Goal: Task Accomplishment & Management: Manage account settings

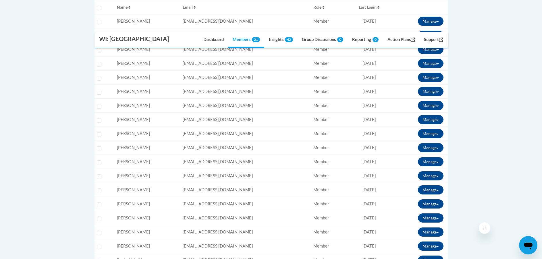
scroll to position [230, 0]
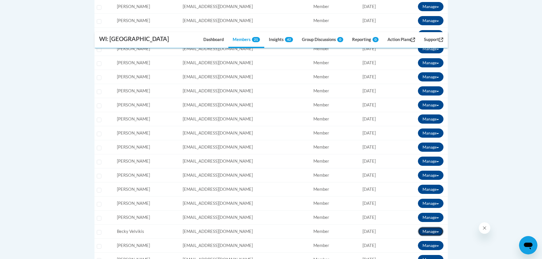
click at [436, 232] on button "Manage" at bounding box center [431, 231] width 26 height 9
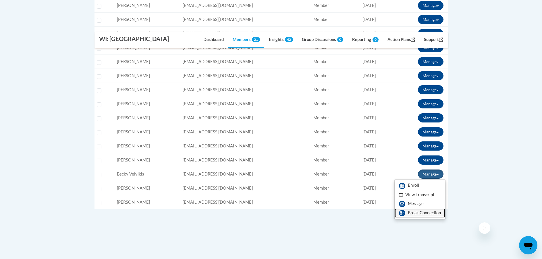
click at [418, 213] on link "Break Connection" at bounding box center [419, 213] width 51 height 9
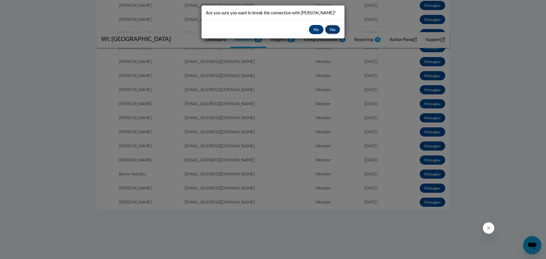
click at [333, 30] on button "Yes" at bounding box center [332, 29] width 15 height 9
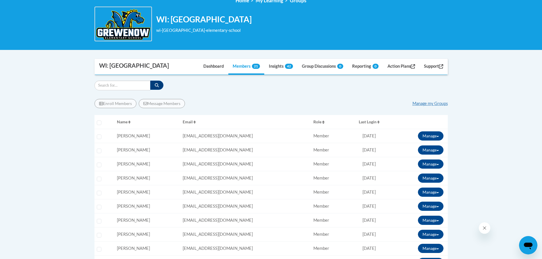
scroll to position [115, 0]
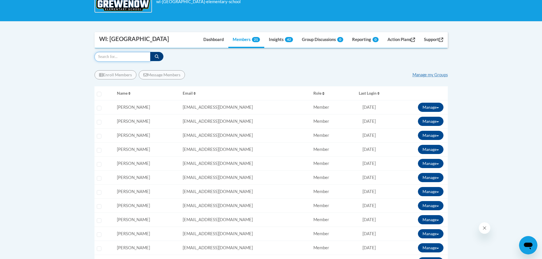
click at [108, 58] on input "Search" at bounding box center [122, 57] width 56 height 10
type input "[PERSON_NAME]"
click at [157, 57] on icon "button" at bounding box center [157, 57] width 4 height 4
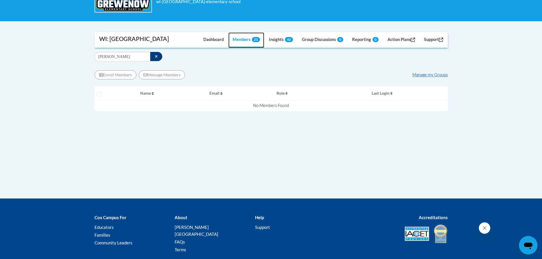
click at [237, 40] on link "Members 21" at bounding box center [246, 40] width 36 height 16
click at [155, 55] on icon "button" at bounding box center [156, 57] width 3 height 4
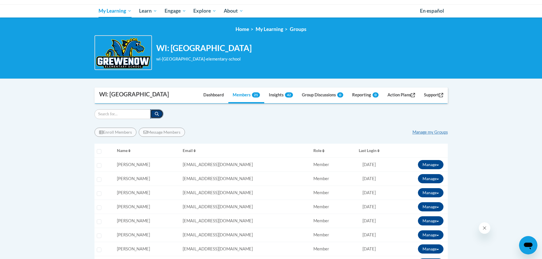
scroll to position [29, 0]
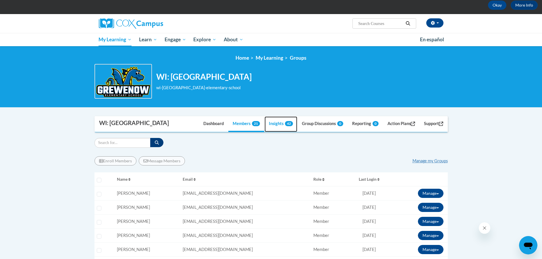
click at [273, 125] on link "Insights 42" at bounding box center [280, 125] width 33 height 16
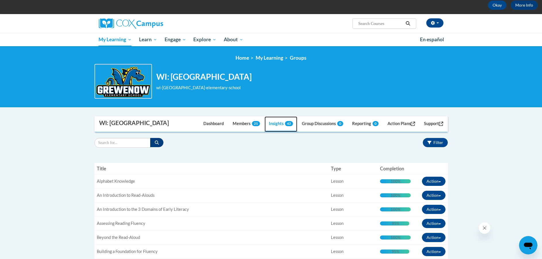
scroll to position [86, 0]
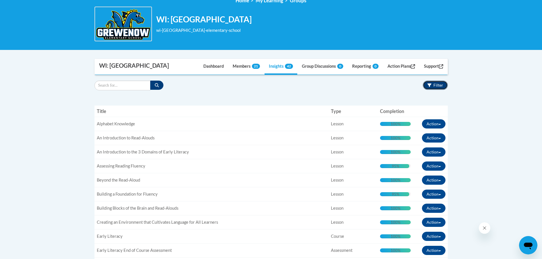
click at [436, 86] on span "Filter" at bounding box center [438, 85] width 10 height 5
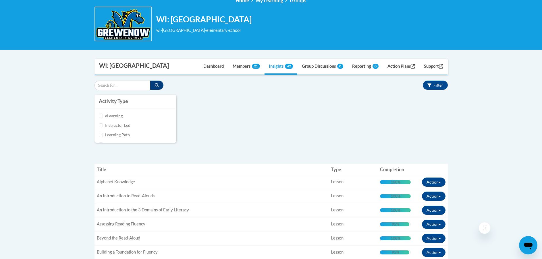
click at [241, 99] on div "Activity Type eLearning Instructor Led Learning Path Assessment Survey Attestat…" at bounding box center [271, 122] width 362 height 54
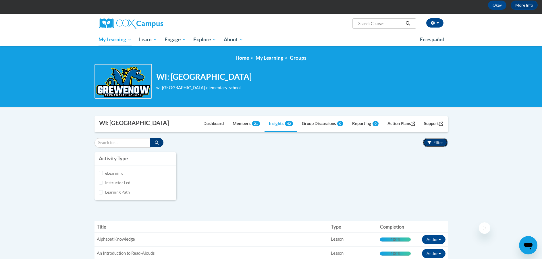
click at [436, 144] on span "Filter" at bounding box center [438, 142] width 10 height 5
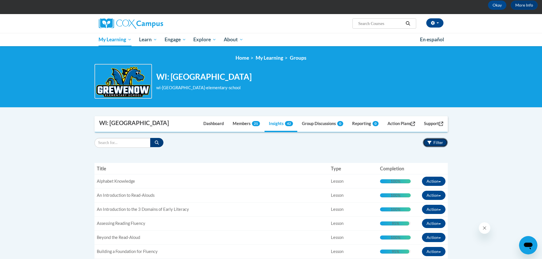
click at [436, 144] on span "Filter" at bounding box center [438, 142] width 10 height 5
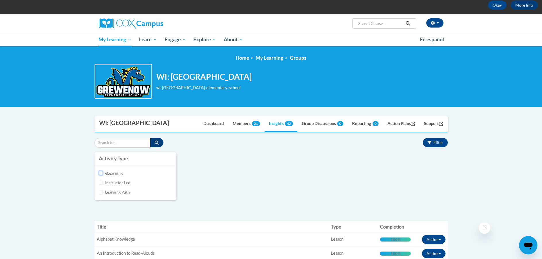
click at [100, 173] on input "eLearning" at bounding box center [101, 173] width 4 height 4
checkbox input "true"
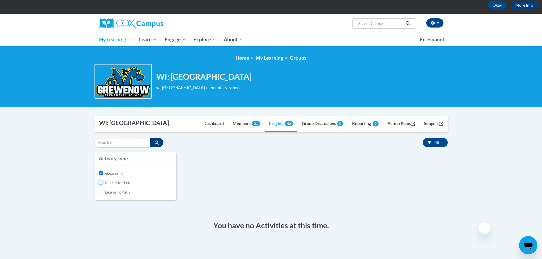
click at [100, 182] on input "Instructor Led" at bounding box center [101, 183] width 4 height 4
checkbox input "true"
click at [101, 172] on input "eLearning" at bounding box center [101, 173] width 4 height 4
checkbox input "false"
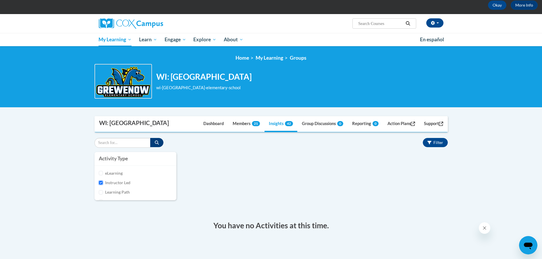
click at [101, 182] on input "Instructor Led" at bounding box center [101, 183] width 4 height 4
checkbox input "false"
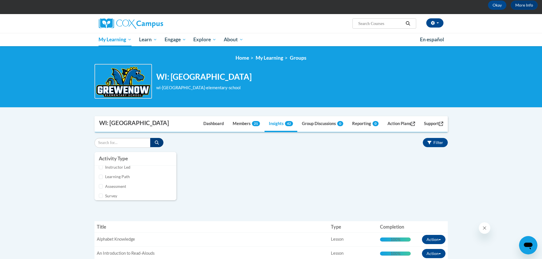
scroll to position [18, 0]
click at [101, 184] on input "Assessment" at bounding box center [101, 183] width 4 height 4
checkbox input "true"
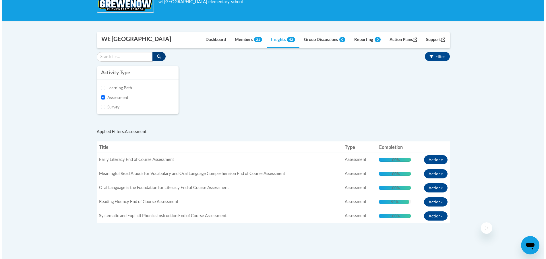
scroll to position [144, 0]
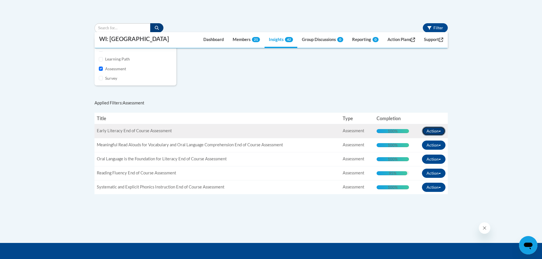
click at [434, 130] on button "Action" at bounding box center [434, 131] width 24 height 9
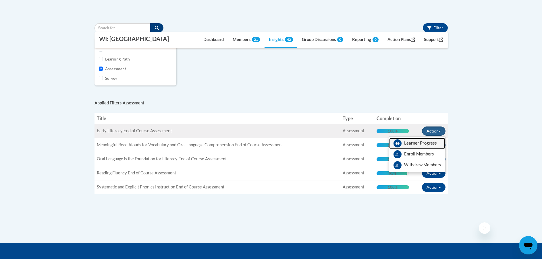
click at [423, 145] on span "View Members" at bounding box center [420, 145] width 33 height 0
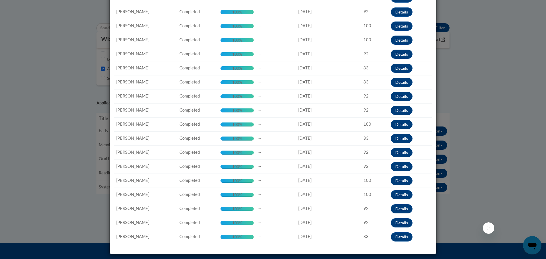
scroll to position [0, 0]
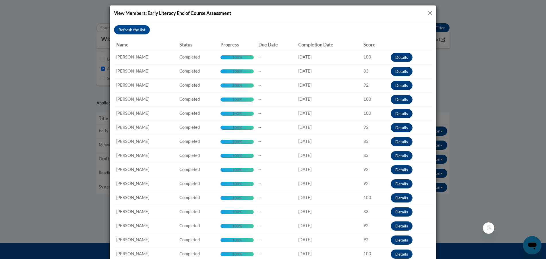
click at [426, 13] on button "Close" at bounding box center [429, 12] width 7 height 7
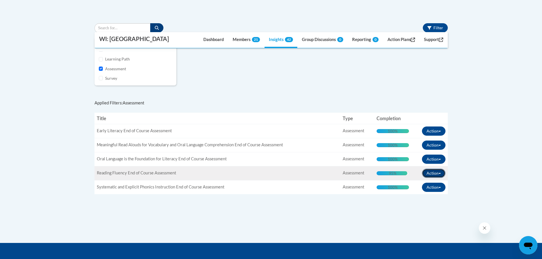
click at [428, 174] on button "Action" at bounding box center [434, 173] width 24 height 9
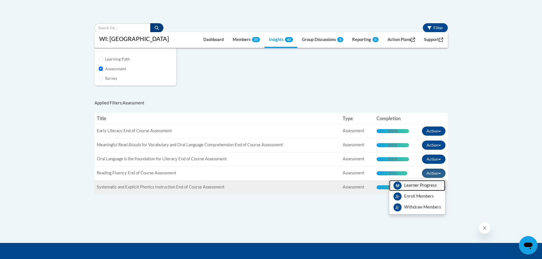
click at [428, 187] on span "View Members" at bounding box center [420, 187] width 33 height 0
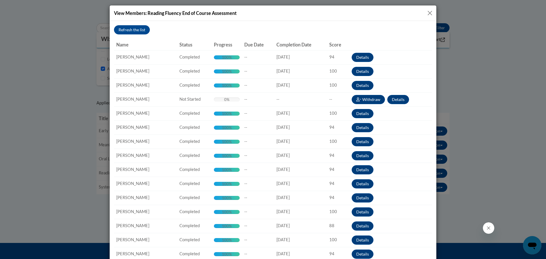
click at [429, 13] on button "Close" at bounding box center [429, 12] width 7 height 7
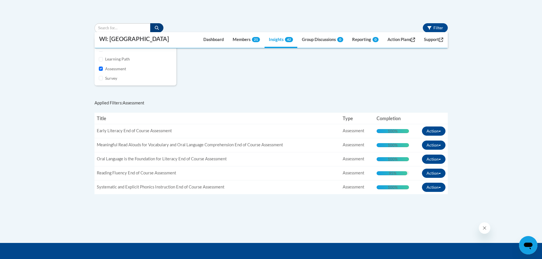
click at [469, 66] on body "This site uses cookies to help improve your learning experience. By continuing …" at bounding box center [271, 100] width 542 height 488
